Goal: Task Accomplishment & Management: Manage account settings

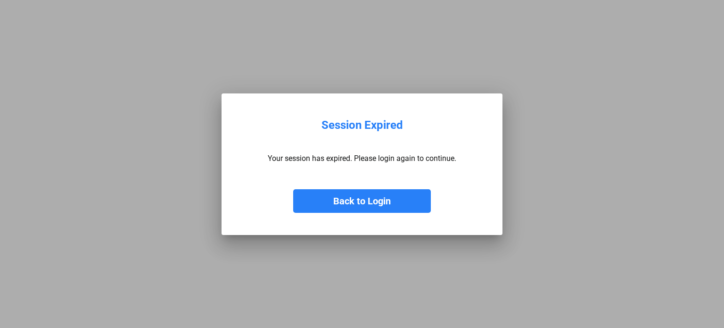
click at [354, 196] on button "Back to Login" at bounding box center [362, 201] width 138 height 24
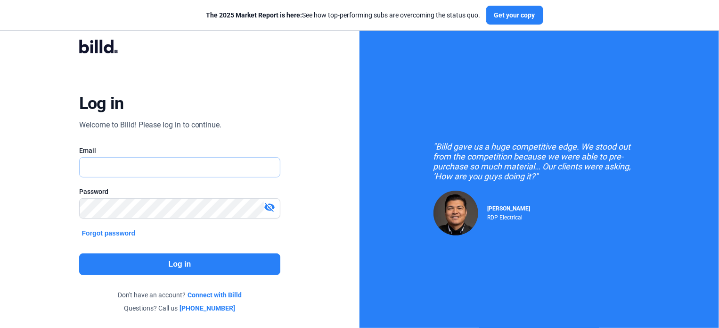
type input "[EMAIL_ADDRESS][DOMAIN_NAME]"
click at [205, 272] on button "Log in" at bounding box center [180, 264] width 202 height 22
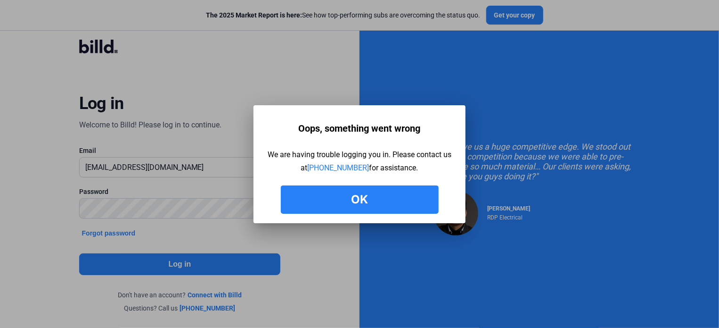
click at [337, 192] on button "Ok" at bounding box center [360, 199] width 158 height 28
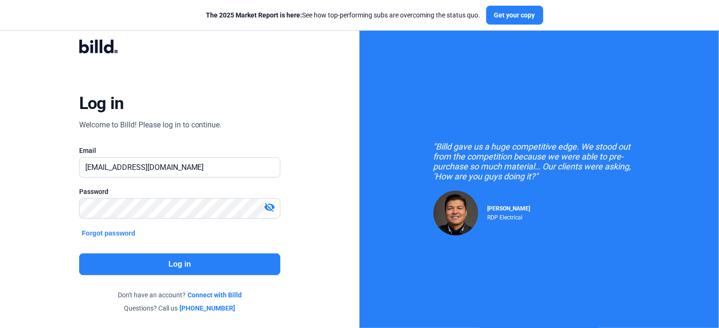
click at [193, 262] on button "Log in" at bounding box center [180, 264] width 202 height 22
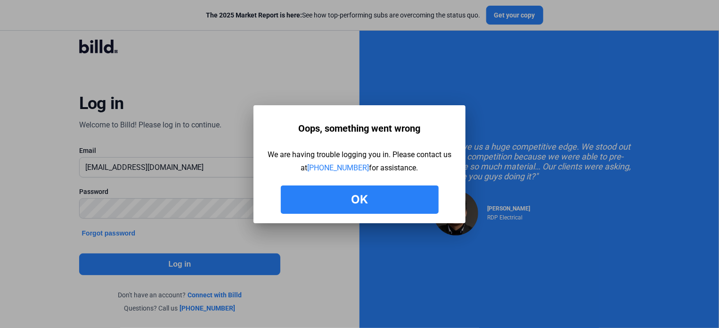
click at [283, 86] on div at bounding box center [359, 164] width 719 height 328
click at [386, 198] on button "Ok" at bounding box center [360, 199] width 158 height 28
